Goal: Transaction & Acquisition: Purchase product/service

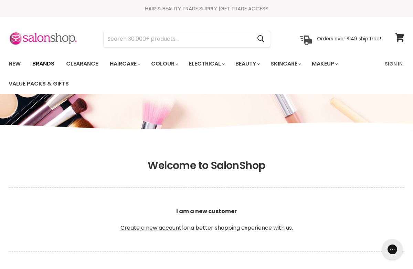
click at [46, 65] on link "Brands" at bounding box center [43, 63] width 32 height 14
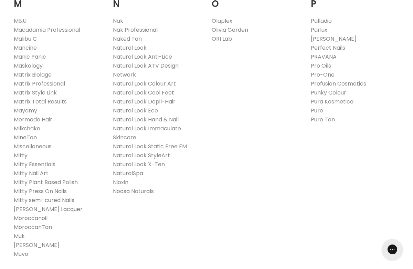
scroll to position [810, 0]
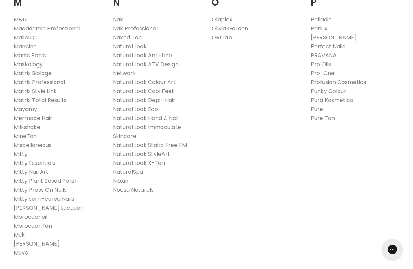
click at [20, 230] on link "Muk" at bounding box center [19, 234] width 11 height 8
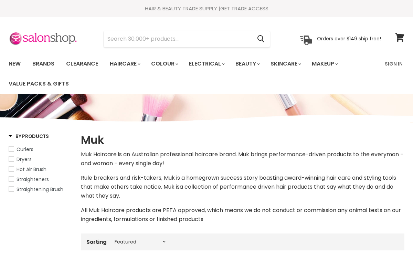
select select "manual"
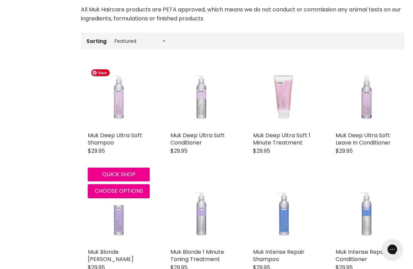
click at [114, 107] on img "Main content" at bounding box center [119, 97] width 62 height 62
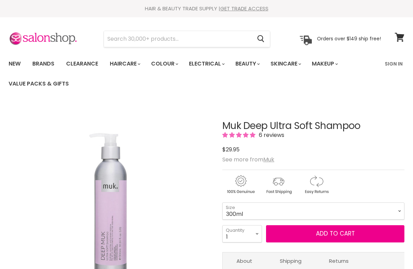
click at [391, 65] on link "Sign In" at bounding box center [394, 63] width 26 height 14
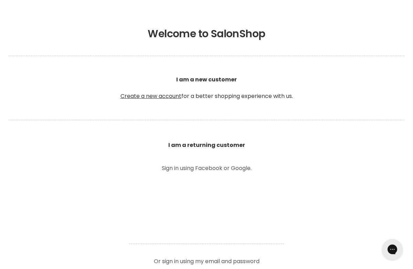
scroll to position [138, 0]
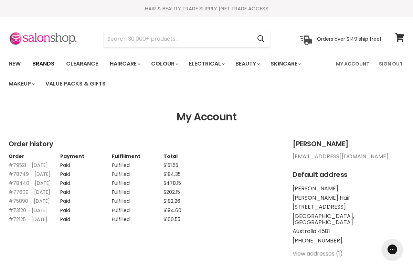
click at [44, 64] on link "Brands" at bounding box center [43, 63] width 32 height 14
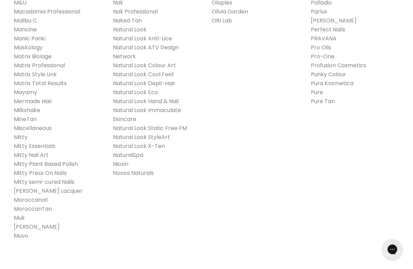
scroll to position [827, 0]
click at [21, 213] on link "Muk" at bounding box center [19, 217] width 11 height 8
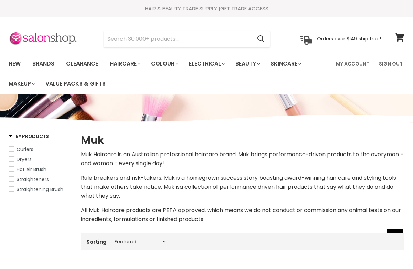
select select "manual"
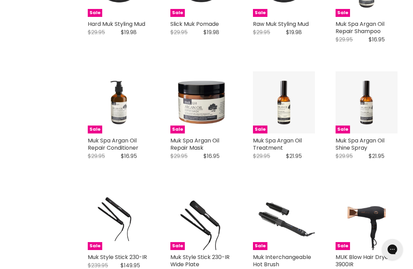
scroll to position [1243, 0]
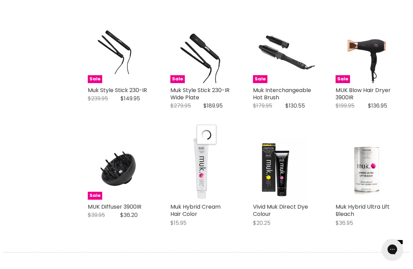
select select "manual"
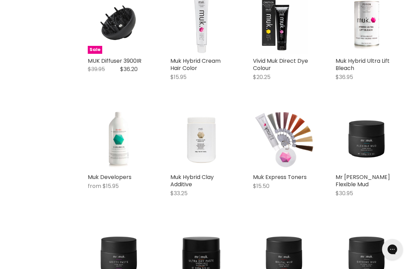
scroll to position [1555, 0]
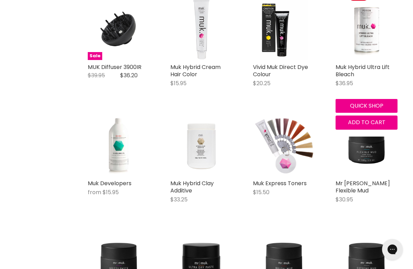
click at [366, 15] on img "Main content" at bounding box center [366, 29] width 41 height 62
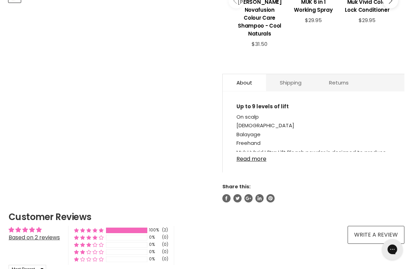
scroll to position [343, 0]
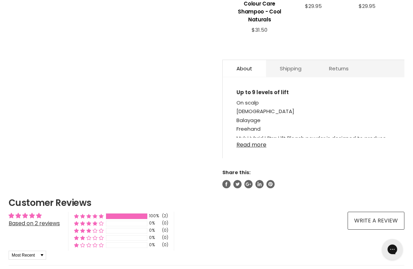
click at [255, 137] on link "Read more" at bounding box center [314, 142] width 154 height 10
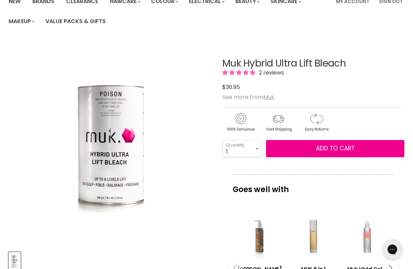
scroll to position [61, 0]
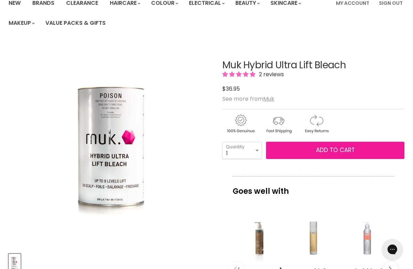
click at [306, 146] on button "Add to cart" at bounding box center [335, 150] width 138 height 17
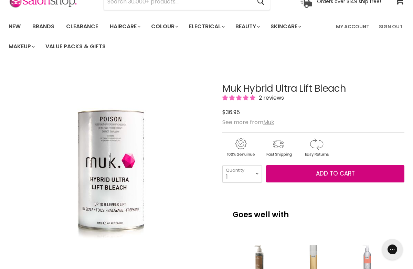
scroll to position [0, 0]
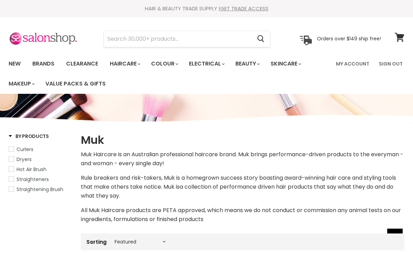
select select "manual"
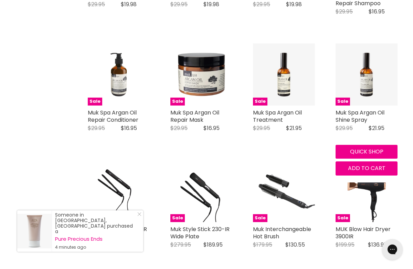
scroll to position [1237, 0]
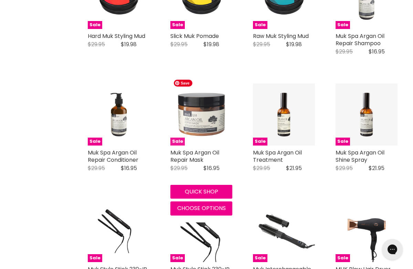
click at [203, 122] on img "Main content" at bounding box center [201, 114] width 62 height 62
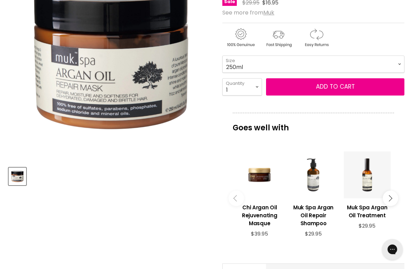
scroll to position [147, 0]
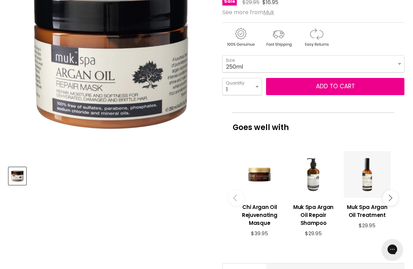
click at [96, 122] on img "Muk Spa Argan Oil Repair Mask image. Click or Scroll to Zoom." at bounding box center [111, 58] width 204 height 204
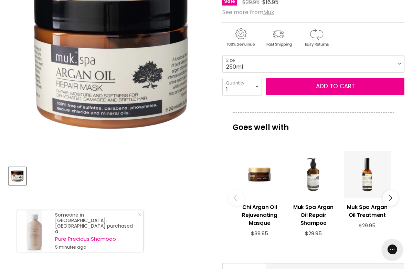
click at [111, 184] on div "Product thumbnails" at bounding box center [111, 175] width 206 height 20
click at [346, 64] on select "250ml" at bounding box center [313, 63] width 182 height 17
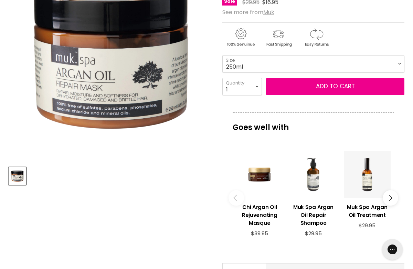
click at [132, 142] on img "Muk Spa Argan Oil Repair Mask image. Click or Scroll to Zoom." at bounding box center [111, 58] width 204 height 204
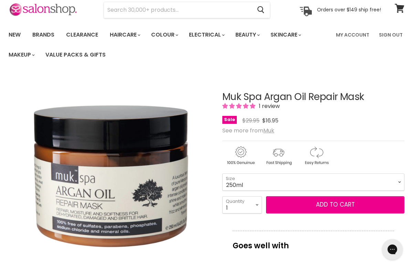
scroll to position [0, 0]
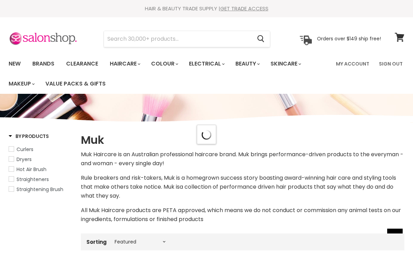
select select "manual"
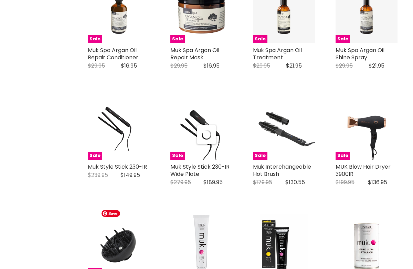
select select "manual"
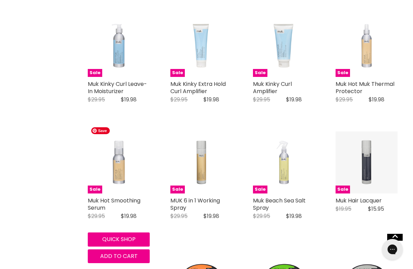
scroll to position [842, 0]
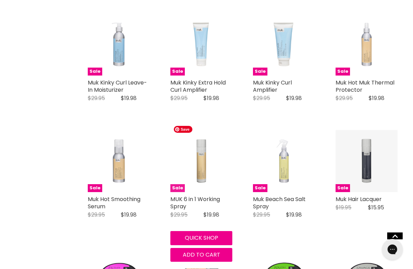
click at [196, 154] on img "Main content" at bounding box center [201, 161] width 62 height 62
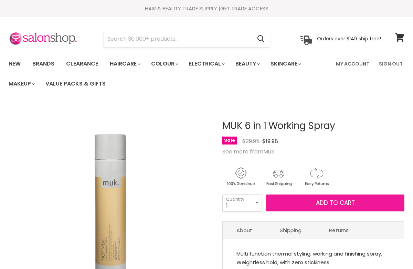
click at [345, 200] on span "Add to cart" at bounding box center [335, 202] width 39 height 8
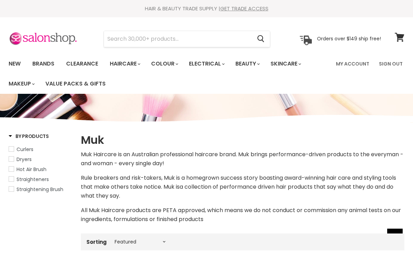
select select "manual"
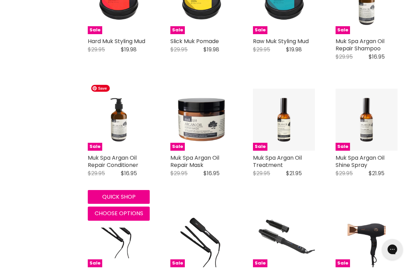
scroll to position [1277, 0]
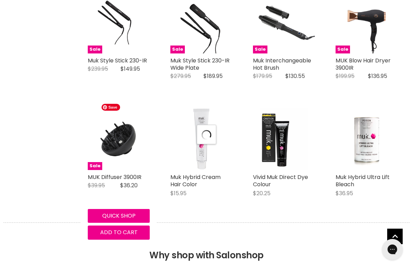
select select "manual"
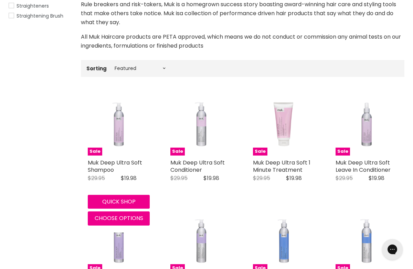
scroll to position [174, 0]
click at [113, 199] on button "Quick shop" at bounding box center [119, 201] width 62 height 14
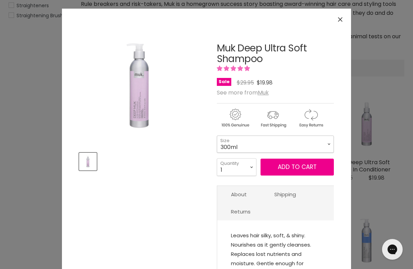
click at [307, 140] on select "300ml" at bounding box center [275, 143] width 117 height 17
click at [316, 167] on span "Add to cart" at bounding box center [297, 167] width 39 height 8
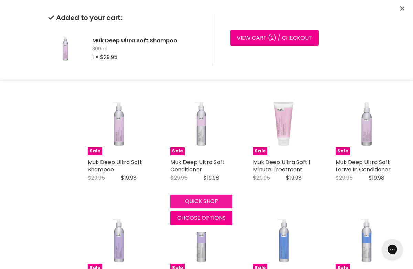
click at [211, 201] on button "Quick shop" at bounding box center [201, 201] width 62 height 14
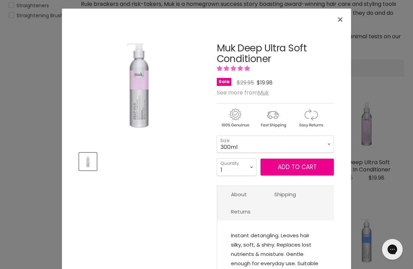
click at [343, 19] on button "Close" at bounding box center [340, 19] width 15 height 15
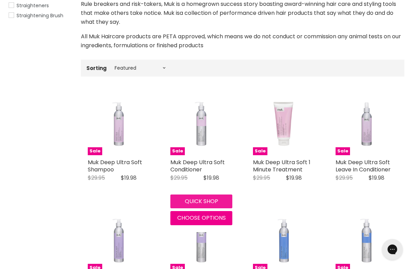
click at [208, 202] on button "Quick shop" at bounding box center [201, 201] width 62 height 14
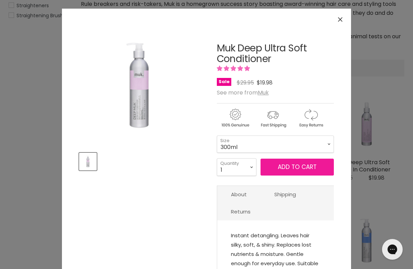
click at [313, 167] on span "Add to cart" at bounding box center [297, 167] width 39 height 8
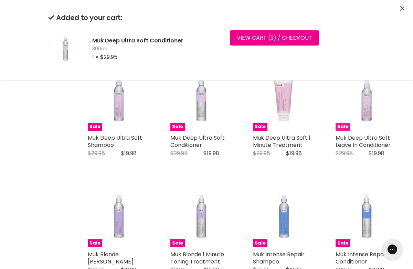
scroll to position [198, 0]
click at [369, 109] on img "Main content" at bounding box center [367, 99] width 62 height 62
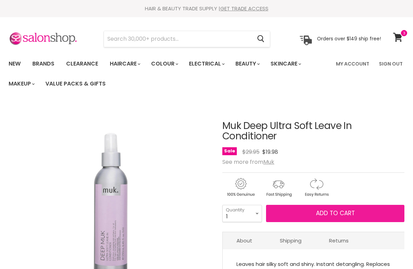
click at [350, 212] on span "Add to cart" at bounding box center [335, 213] width 39 height 8
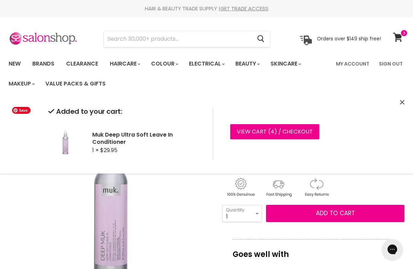
click at [197, 196] on img "Muk Deep Ultra Soft Leave In Conditioner image. Click or Scroll to Zoom." at bounding box center [111, 205] width 204 height 204
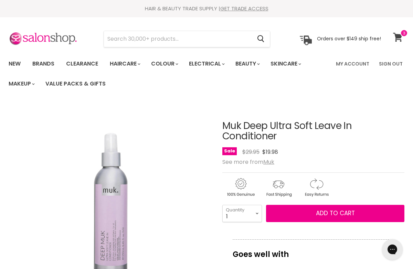
click at [396, 36] on icon at bounding box center [397, 37] width 9 height 9
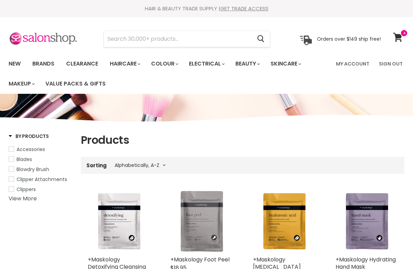
select select "title-ascending"
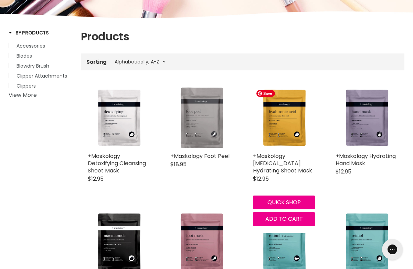
scroll to position [103, 0]
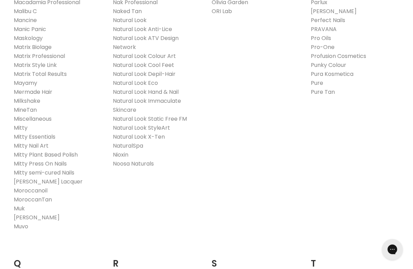
scroll to position [835, 0]
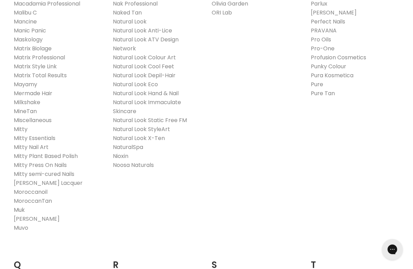
click at [20, 206] on link "Muk" at bounding box center [19, 210] width 11 height 8
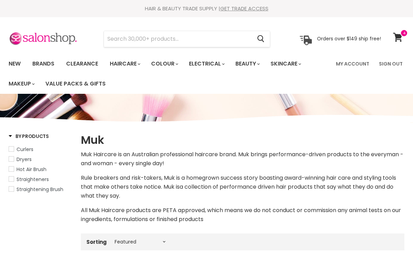
select select "manual"
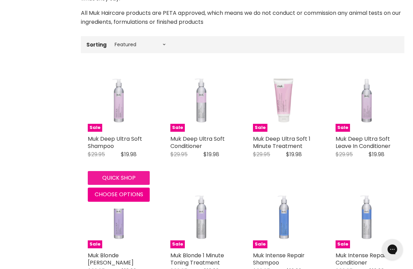
click at [122, 178] on button "Quick shop" at bounding box center [119, 178] width 62 height 14
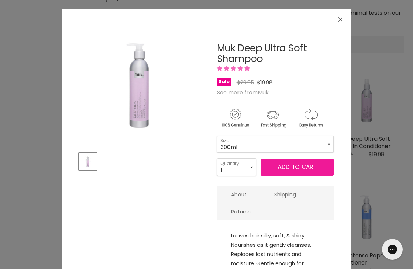
click at [287, 168] on span "Add to cart" at bounding box center [297, 167] width 39 height 8
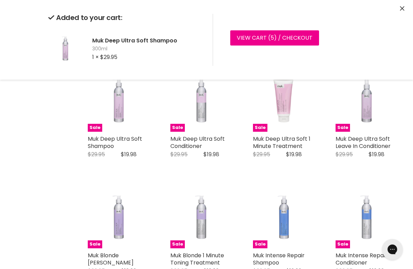
click at [338, 18] on div "View cart ( 5 ) / Checkout Checkout" at bounding box center [289, 40] width 152 height 52
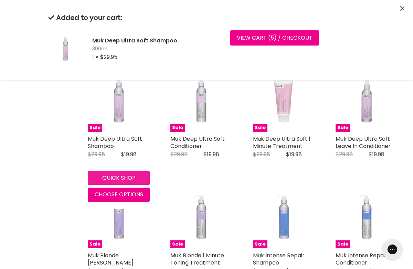
click at [118, 177] on div "Sale Muk Deep Ultra Soft Shampoo Muk Original Price $29.95 Current Price $19.98…" at bounding box center [119, 136] width 76 height 146
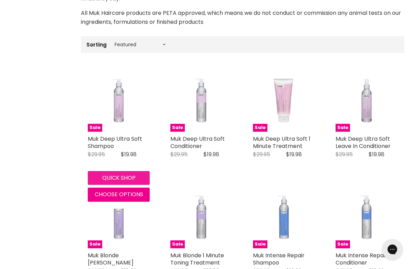
click at [114, 174] on button "Quick shop" at bounding box center [119, 178] width 62 height 14
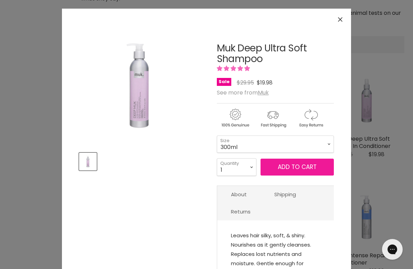
click at [304, 167] on span "Add to cart" at bounding box center [297, 167] width 39 height 8
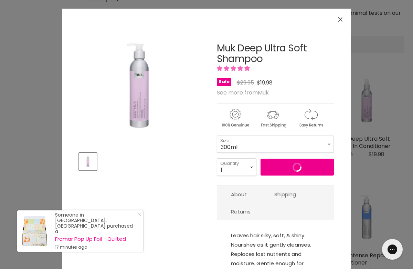
click at [342, 19] on icon "Close" at bounding box center [340, 19] width 4 height 4
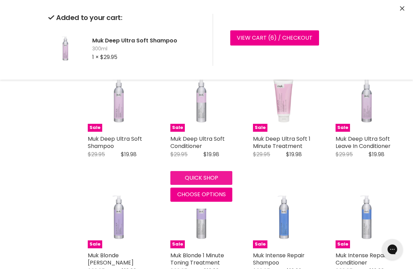
click at [210, 178] on div "Sale Muk Deep Ultra Soft Conditioner Muk Original Price $29.95 Current Price $1…" at bounding box center [202, 136] width 76 height 146
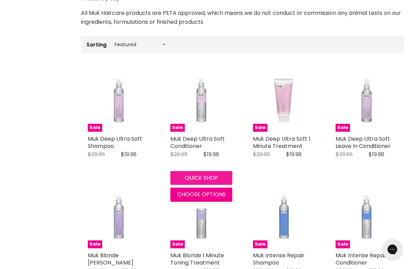
click at [197, 177] on button "Quick shop" at bounding box center [201, 178] width 62 height 14
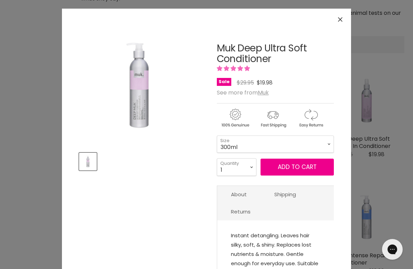
click at [388, 56] on div "Click or scroll to zoom Tap or pinch to zoom" at bounding box center [206, 134] width 413 height 269
